Goal: Task Accomplishment & Management: Complete application form

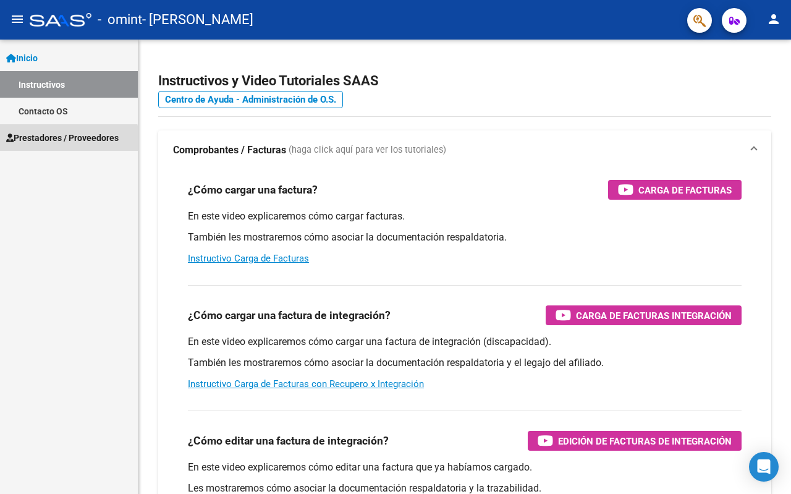
click at [38, 148] on link "Prestadores / Proveedores" at bounding box center [69, 137] width 138 height 27
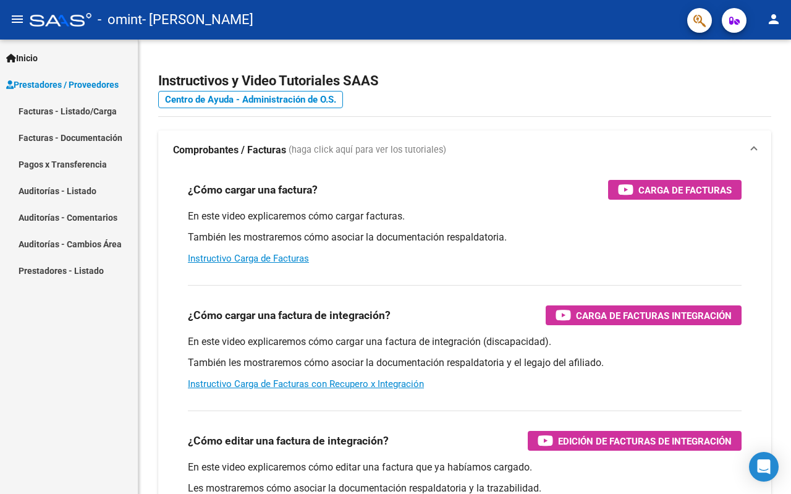
click at [85, 113] on link "Facturas - Listado/Carga" at bounding box center [69, 111] width 138 height 27
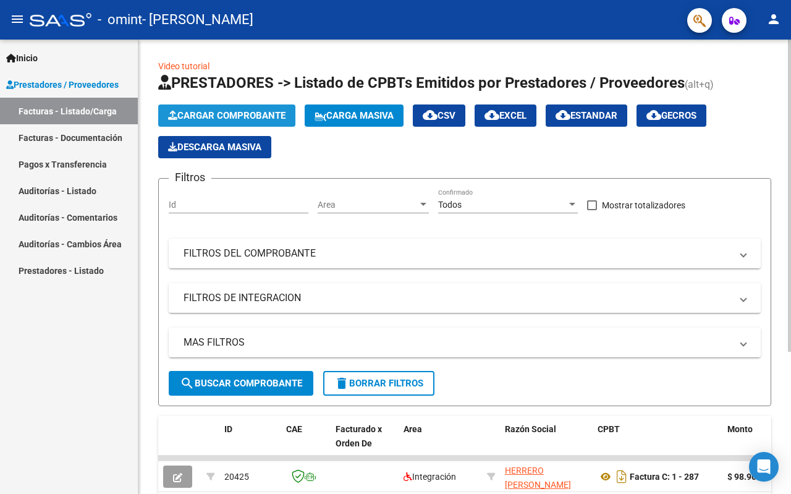
click at [245, 113] on span "Cargar Comprobante" at bounding box center [226, 115] width 117 height 11
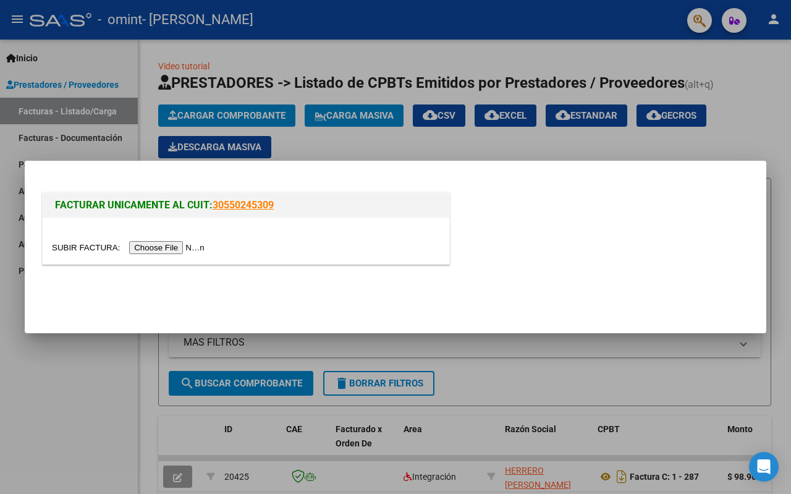
click at [160, 247] on input "file" at bounding box center [130, 247] width 156 height 13
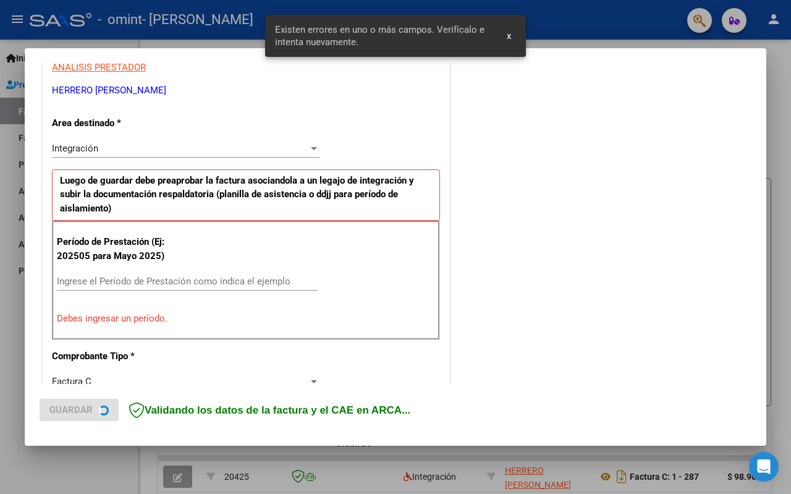
scroll to position [261, 0]
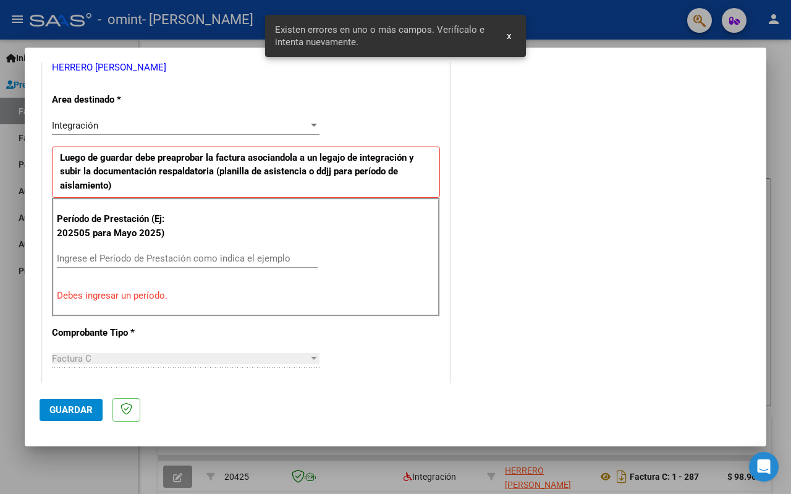
click at [135, 260] on input "Ingrese el Período de Prestación como indica el ejemplo" at bounding box center [187, 258] width 261 height 11
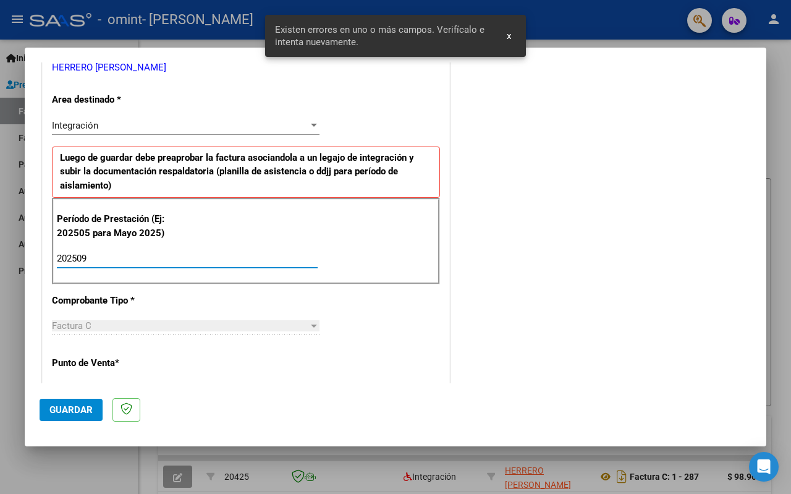
type input "202509"
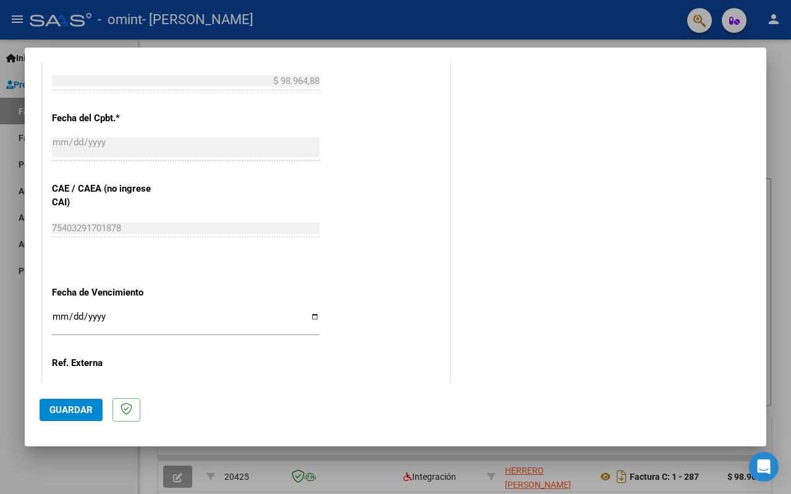
scroll to position [756, 0]
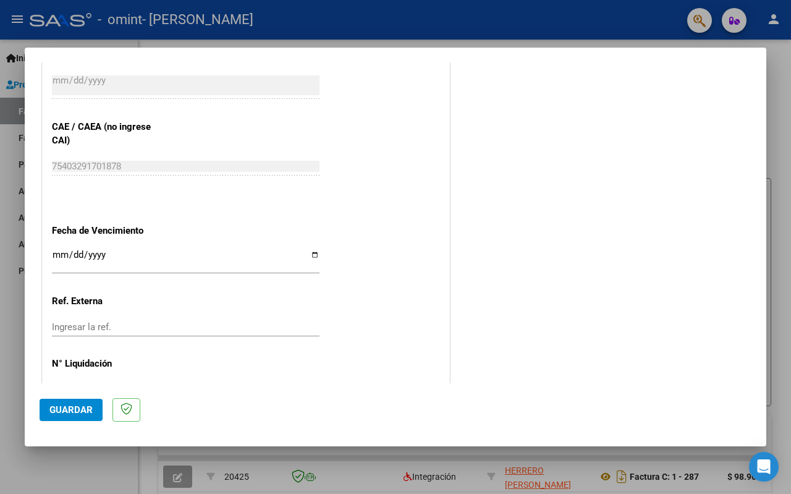
click at [310, 249] on div "Ingresar la fecha" at bounding box center [186, 260] width 268 height 27
click at [308, 259] on input "Ingresar la fecha" at bounding box center [186, 260] width 268 height 20
type input "[DATE]"
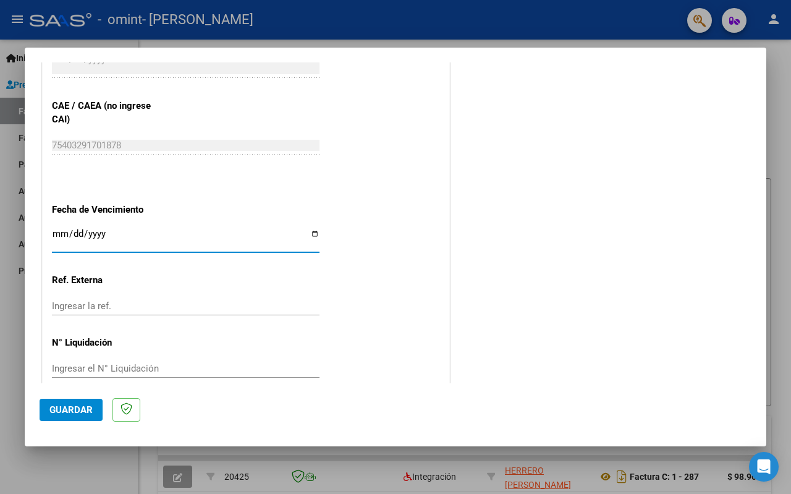
scroll to position [795, 0]
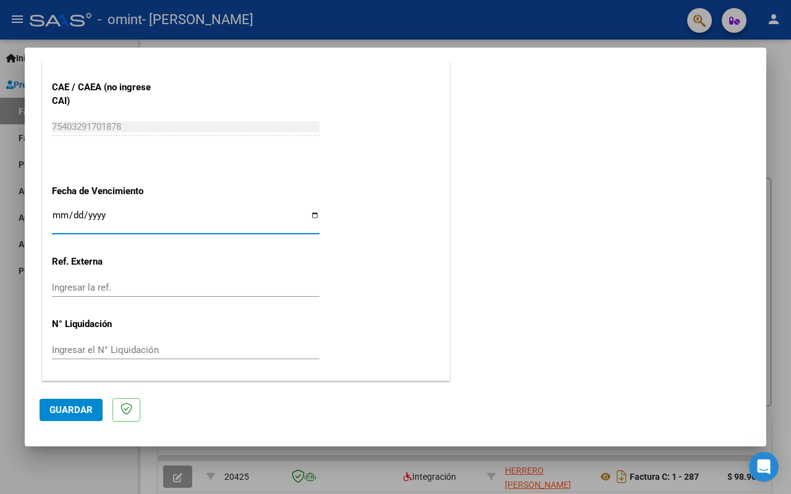
click at [80, 410] on span "Guardar" at bounding box center [70, 409] width 43 height 11
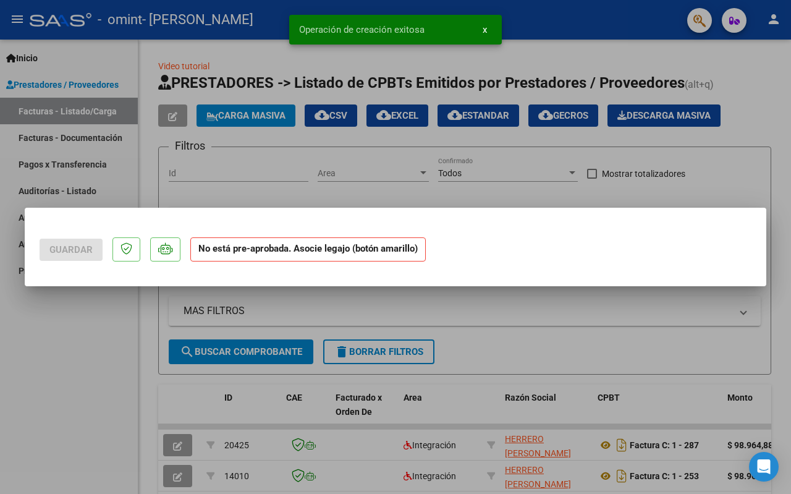
scroll to position [0, 0]
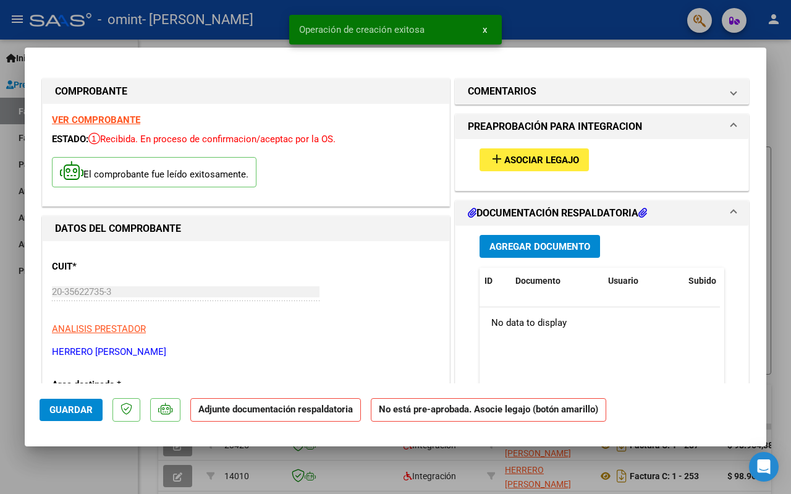
click at [568, 161] on span "Asociar Legajo" at bounding box center [542, 160] width 75 height 11
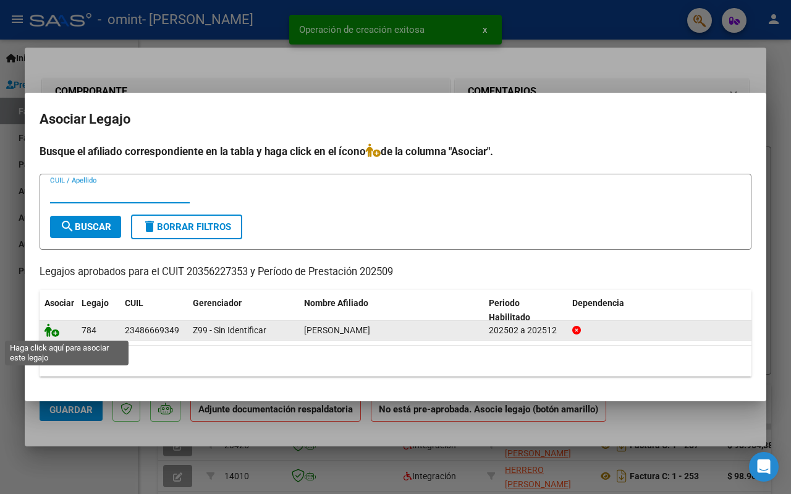
click at [56, 335] on icon at bounding box center [52, 330] width 15 height 14
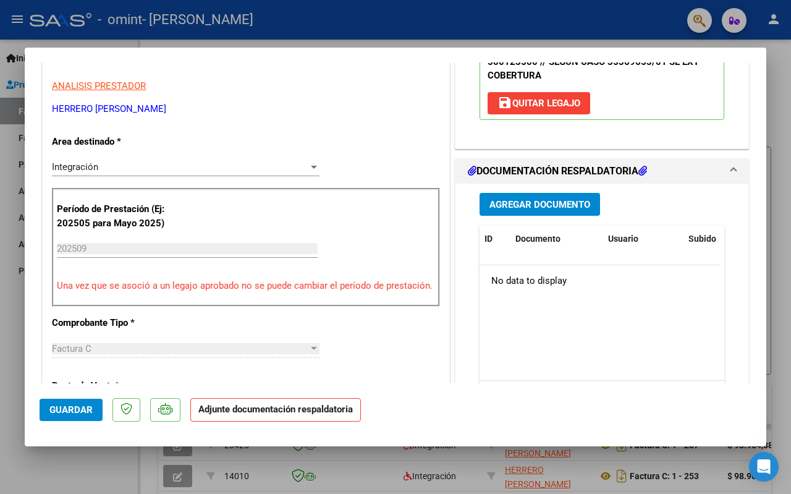
scroll to position [309, 0]
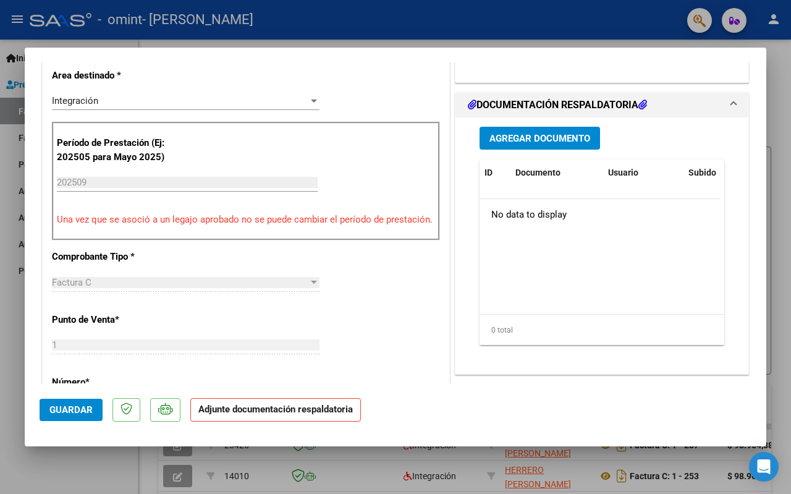
click at [524, 144] on span "Agregar Documento" at bounding box center [540, 138] width 101 height 11
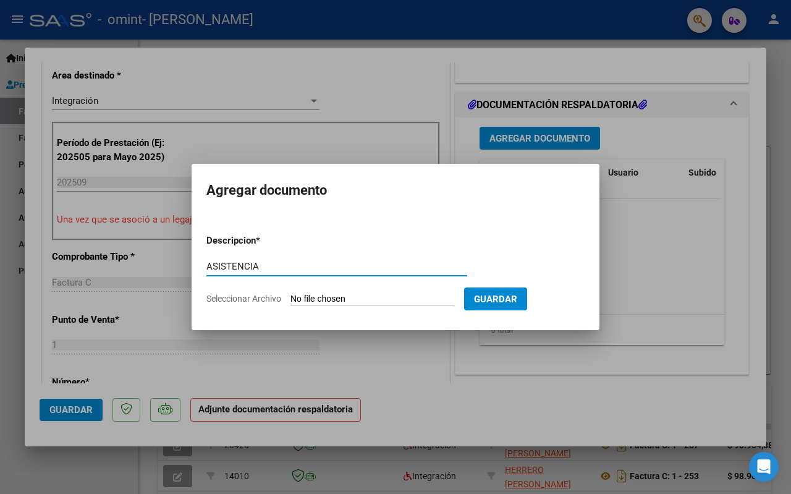
type input "ASISTENCIA"
click at [364, 299] on input "Seleccionar Archivo" at bounding box center [373, 300] width 164 height 12
type input "C:\fakepath\FC - OMINT - Basly Blas - Septiembre.pdf"
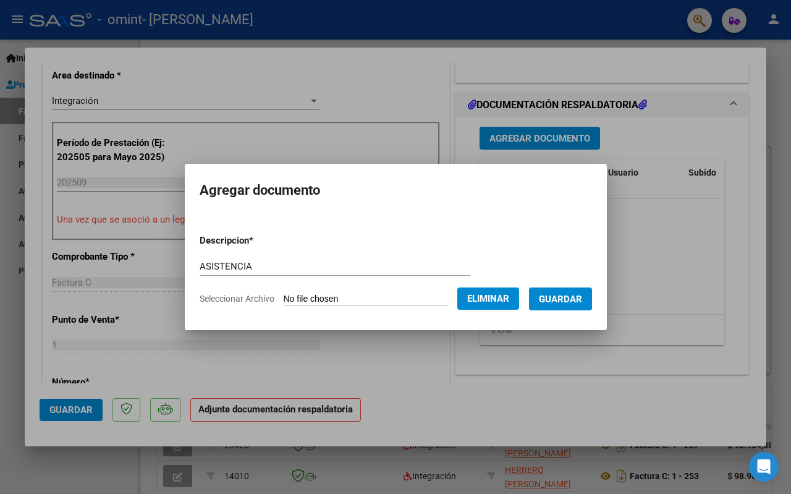
click at [477, 303] on button "Eliminar" at bounding box center [489, 299] width 62 height 22
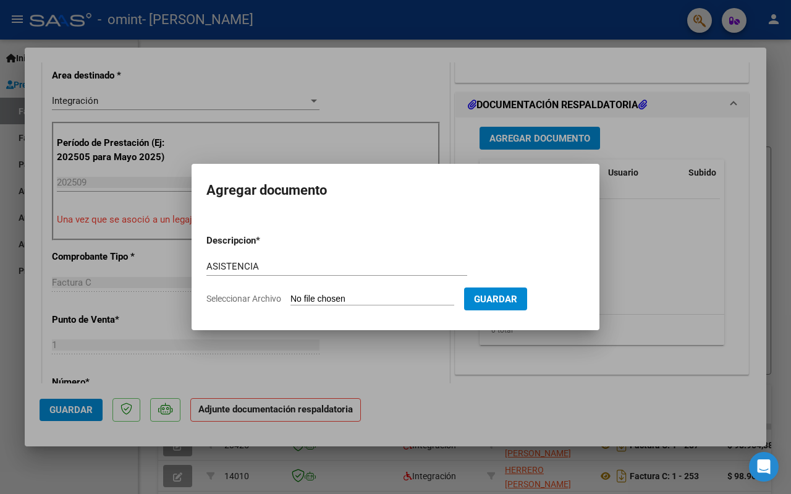
click at [398, 297] on input "Seleccionar Archivo" at bounding box center [373, 300] width 164 height 12
type input "C:\fakepath\asistencia .pdf"
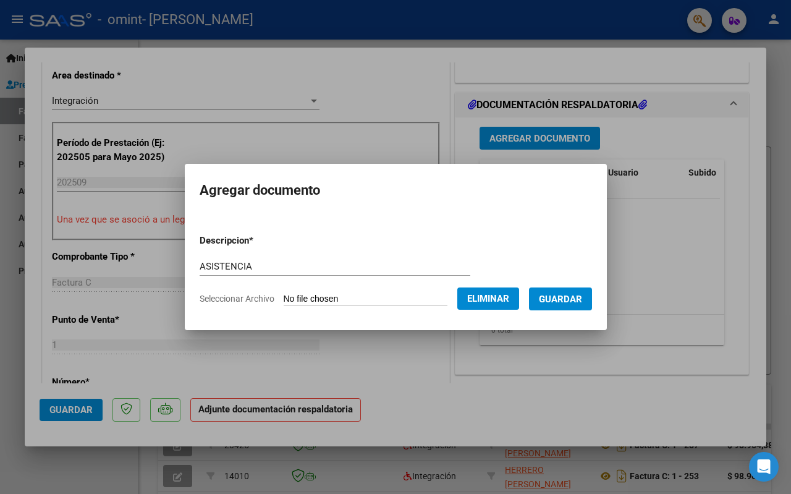
click at [557, 304] on span "Guardar" at bounding box center [560, 299] width 43 height 11
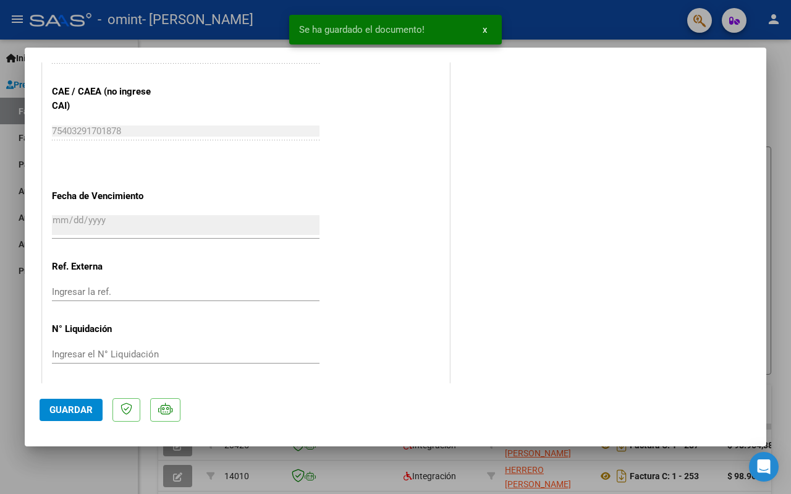
scroll to position [800, 0]
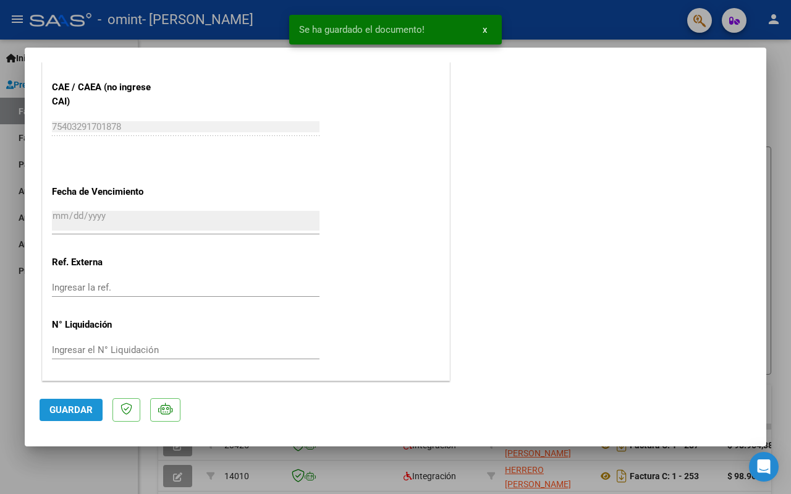
click at [58, 416] on span "Guardar" at bounding box center [70, 409] width 43 height 11
click at [73, 472] on div at bounding box center [395, 247] width 791 height 494
type input "$ 0,00"
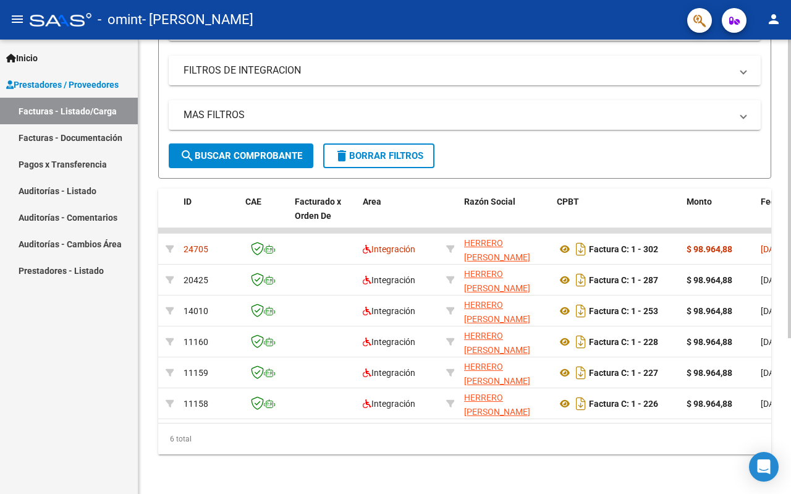
scroll to position [0, 0]
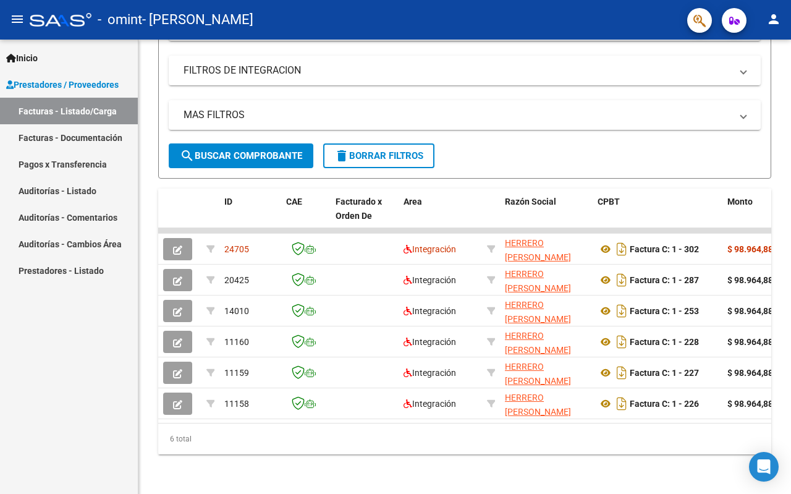
click at [774, 27] on button "person" at bounding box center [774, 19] width 25 height 25
click at [761, 90] on button "exit_to_app Salir" at bounding box center [748, 82] width 75 height 30
